Goal: Find specific page/section

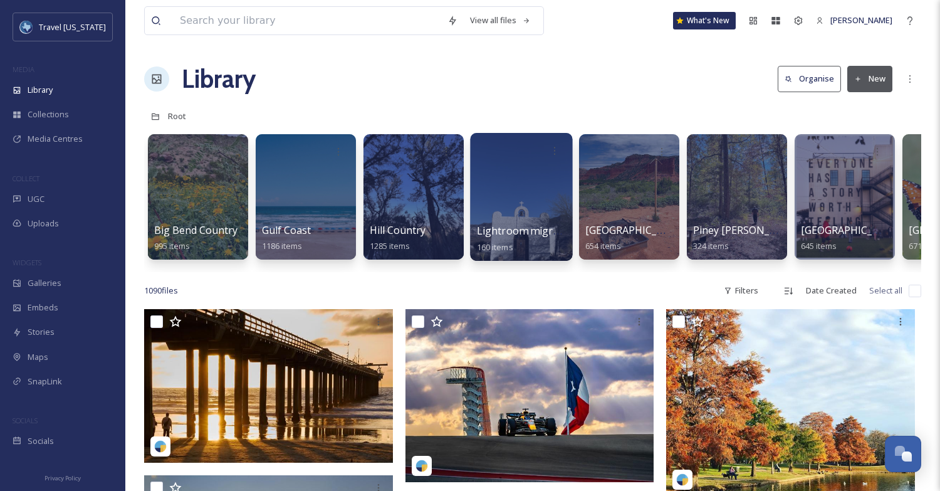
click at [510, 194] on div at bounding box center [521, 197] width 102 height 128
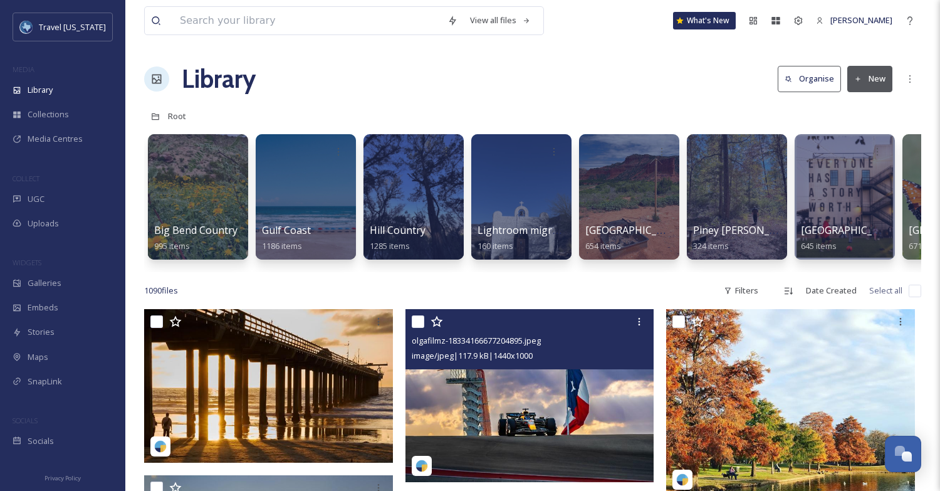
click at [532, 407] on img at bounding box center [530, 395] width 249 height 173
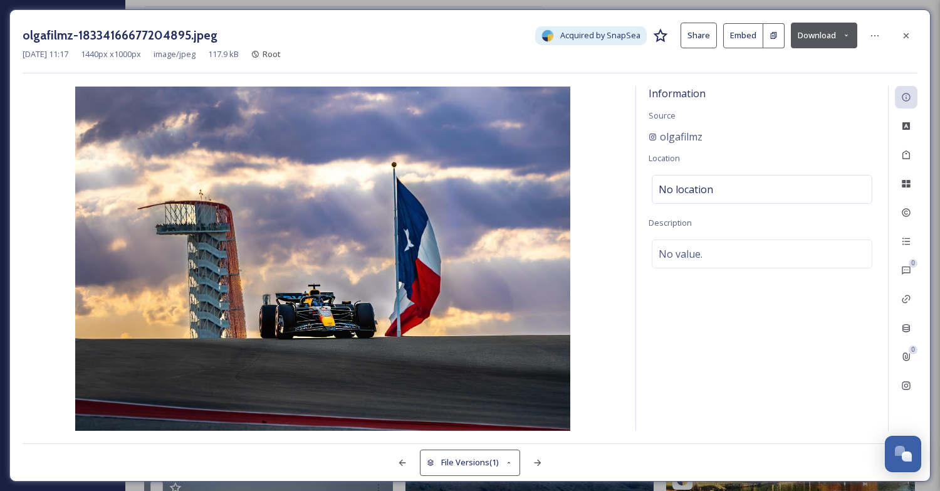
click at [604, 284] on img at bounding box center [323, 259] width 601 height 344
